Goal: Check status

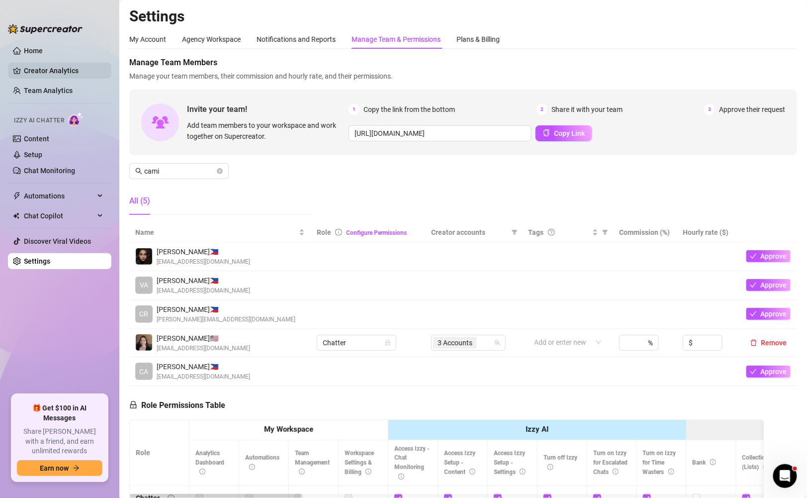
click at [68, 77] on link "Creator Analytics" at bounding box center [64, 71] width 80 height 16
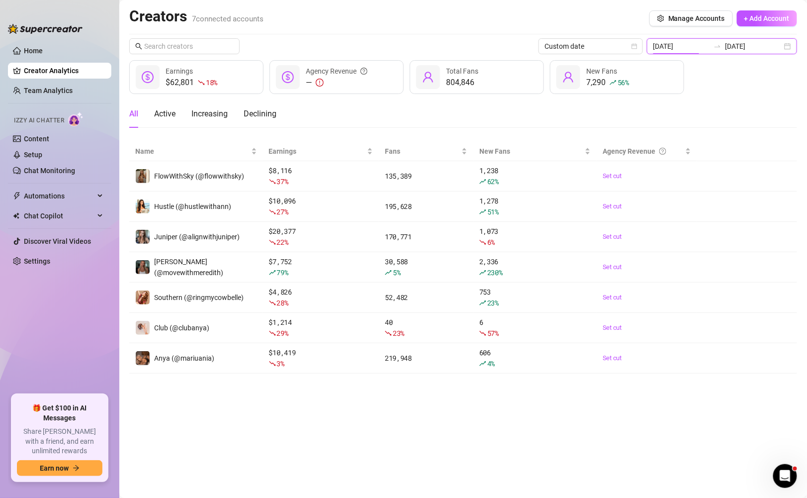
click at [425, 50] on input "[DATE]" at bounding box center [681, 46] width 57 height 11
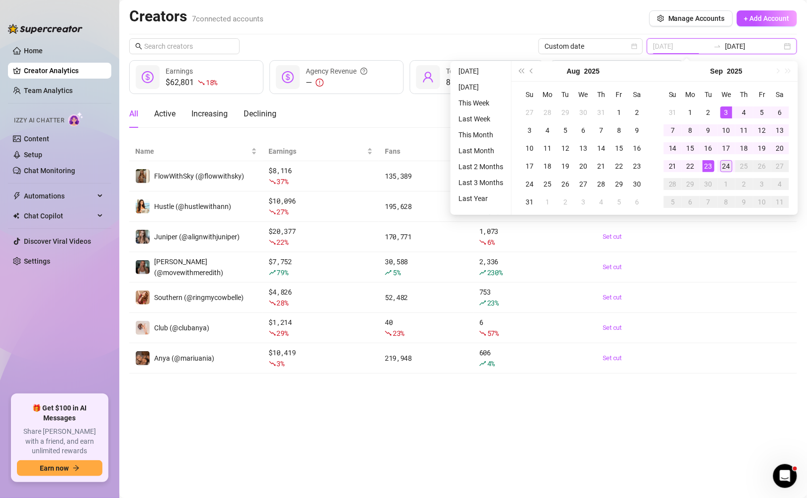
type input "[DATE]"
click at [425, 172] on td "24" at bounding box center [727, 166] width 18 height 18
type input "[DATE]"
click at [425, 117] on div "1" at bounding box center [691, 112] width 12 height 12
type input "[DATE]"
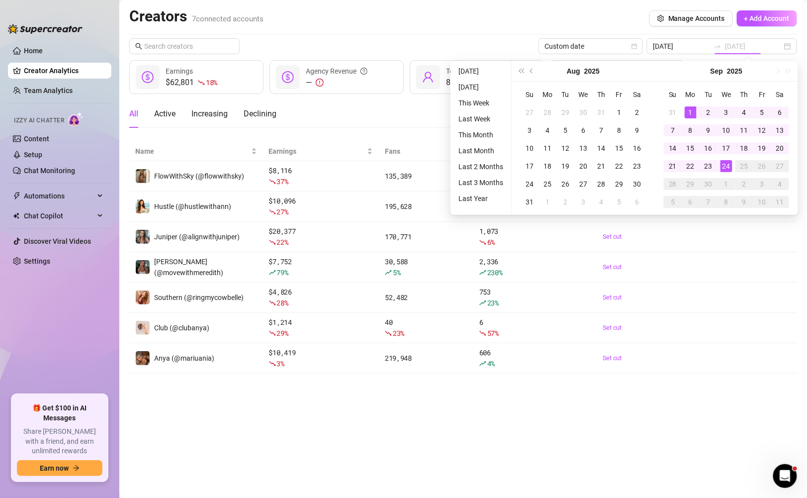
type input "[DATE]"
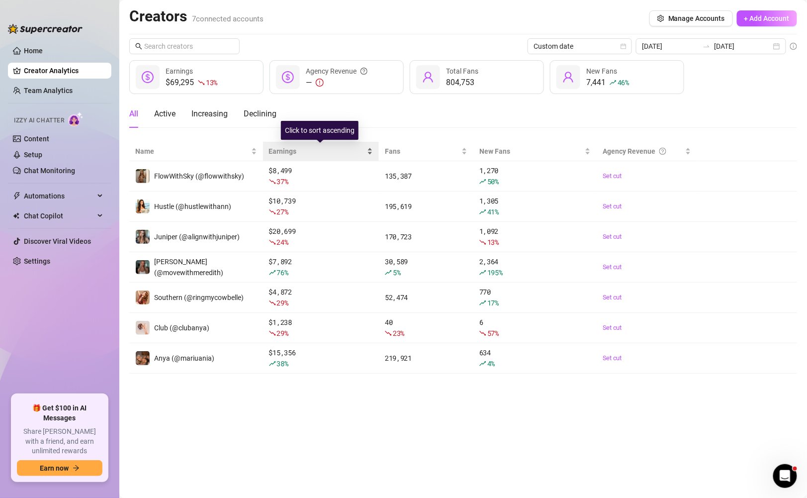
click at [365, 150] on div "Earnings" at bounding box center [321, 151] width 104 height 11
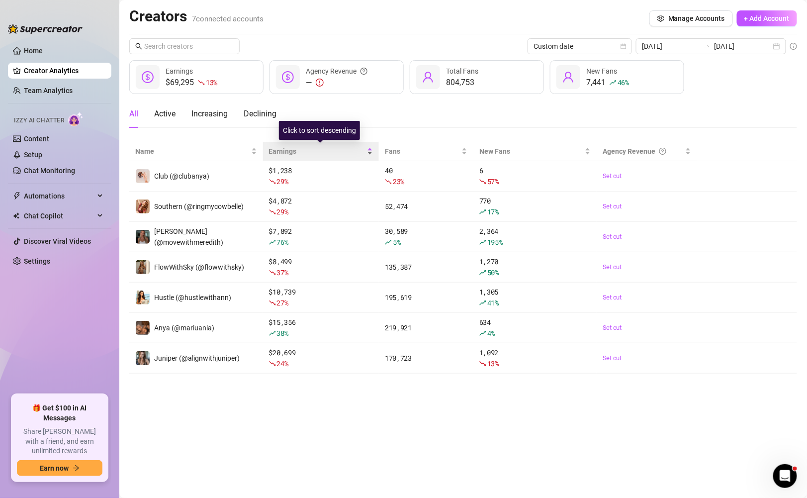
click at [365, 151] on div "Earnings" at bounding box center [321, 151] width 104 height 11
